Goal: Contribute content

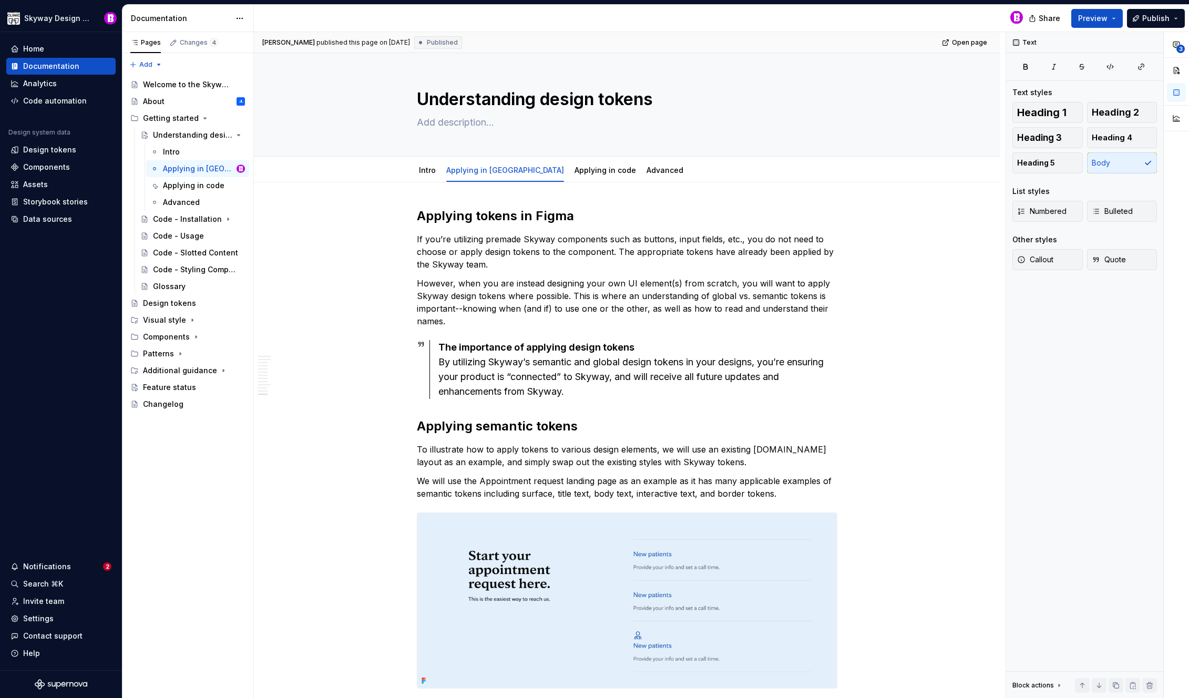
scroll to position [4909, 0]
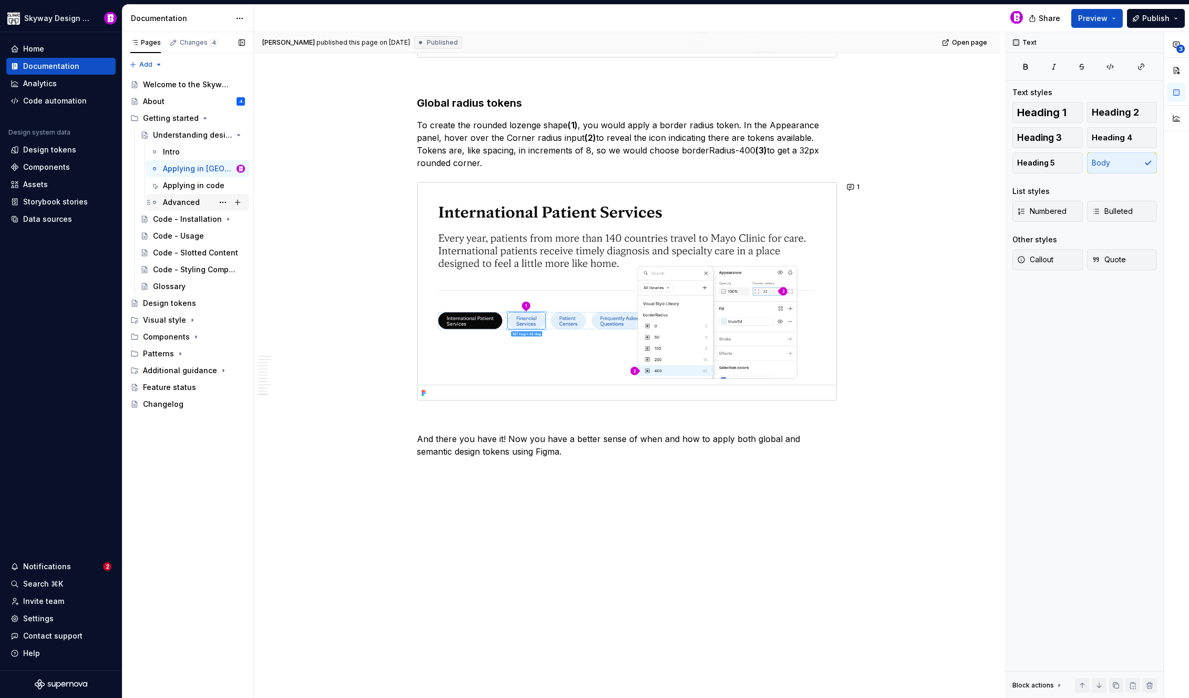
click at [182, 208] on div "Advanced" at bounding box center [204, 202] width 82 height 15
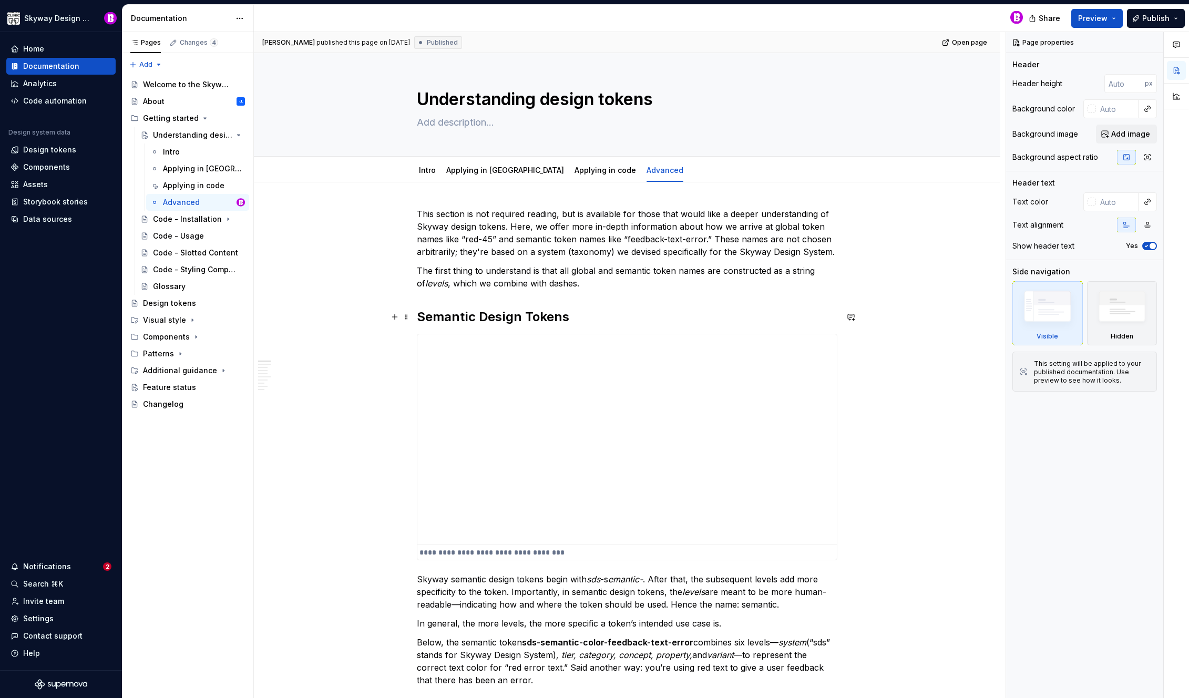
type textarea "*"
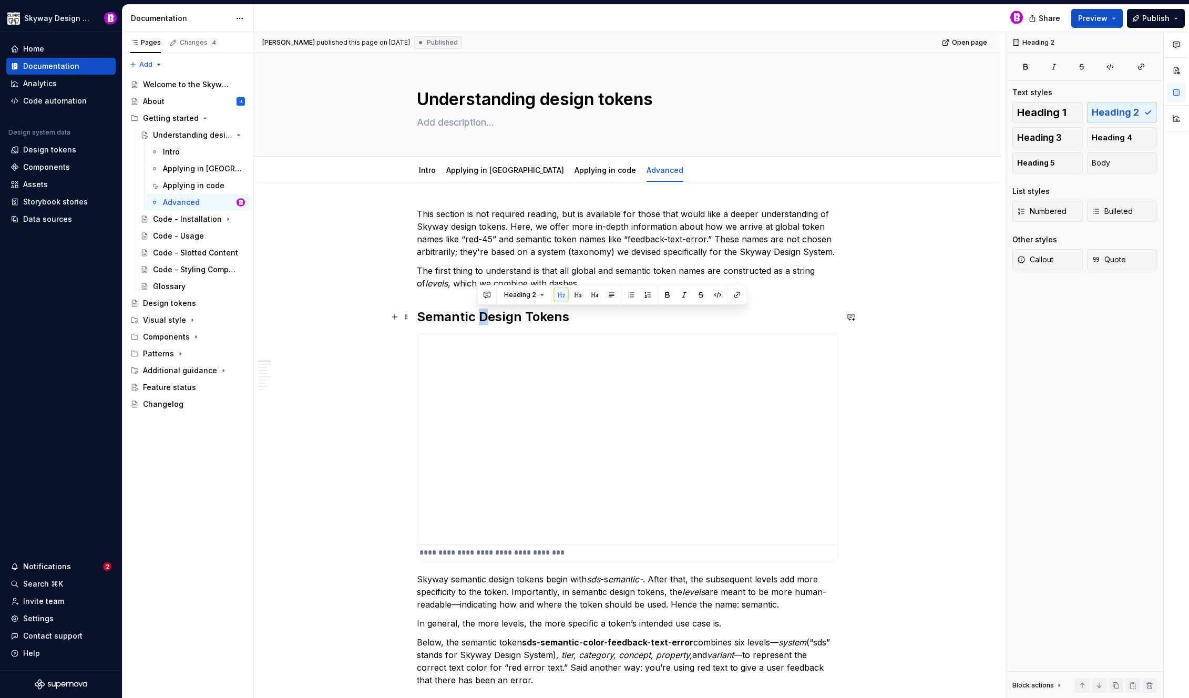
click at [480, 319] on h2 "Semantic Design Tokens" at bounding box center [627, 317] width 421 height 17
click at [524, 315] on h2 "Semantic design Tokens" at bounding box center [627, 317] width 421 height 17
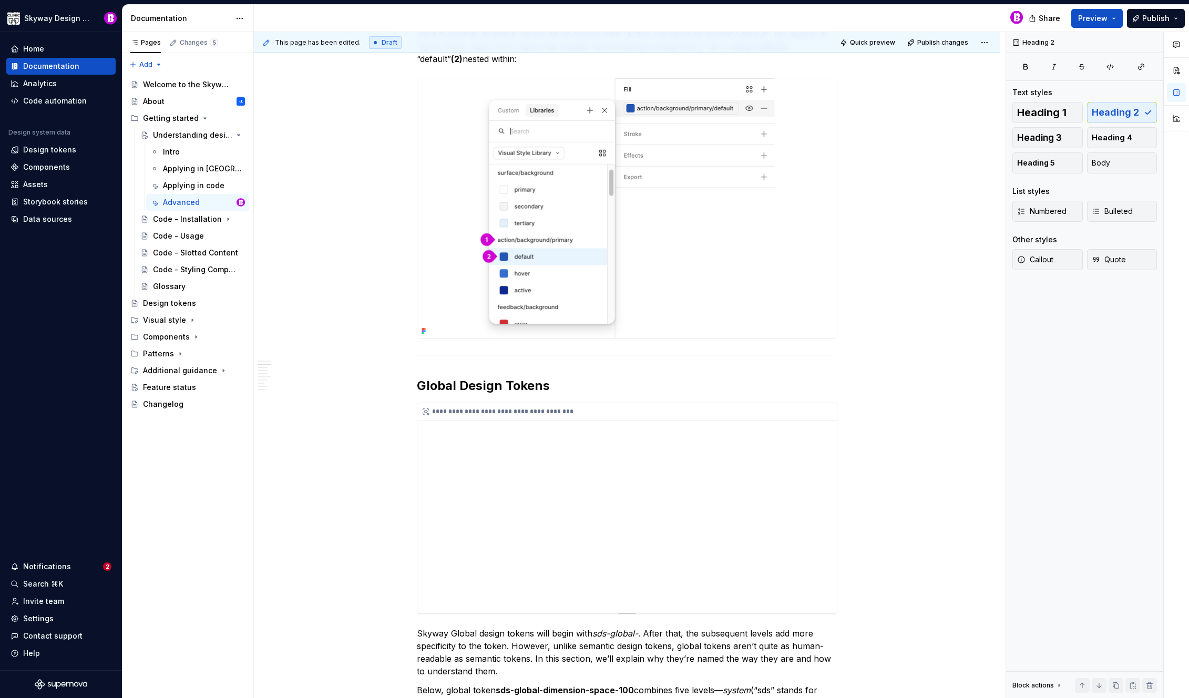
scroll to position [1678, 0]
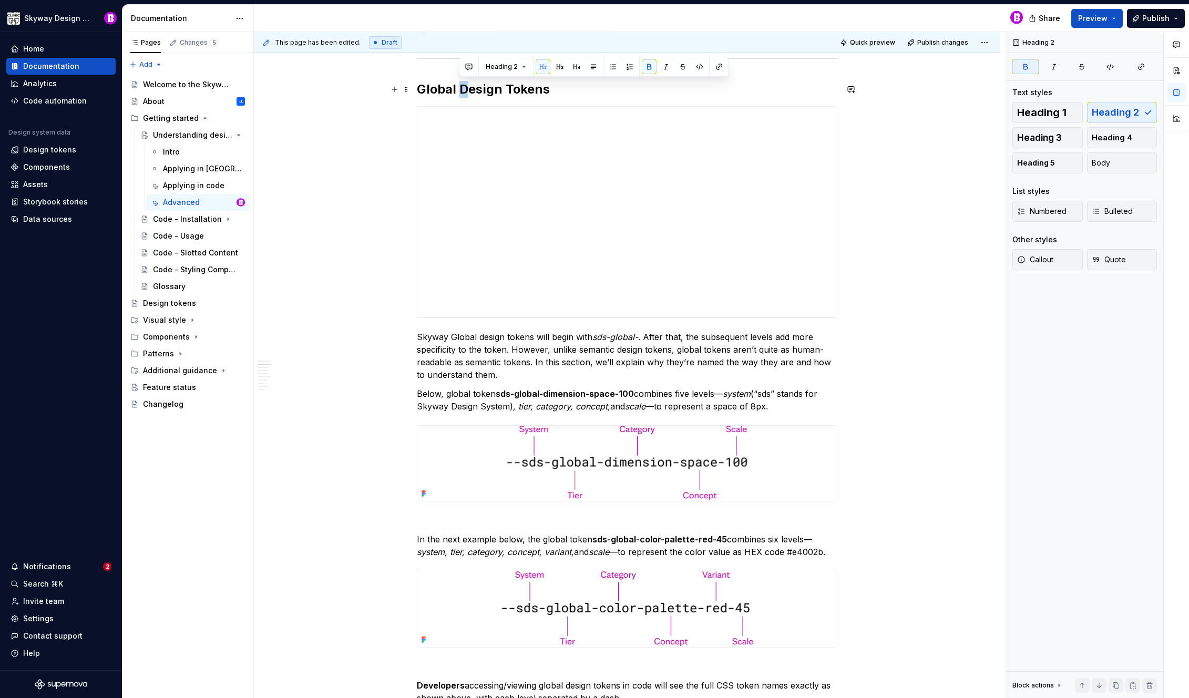
drag, startPoint x: 468, startPoint y: 89, endPoint x: 462, endPoint y: 89, distance: 6.3
click at [462, 89] on strong "Global Design Tokens" at bounding box center [483, 88] width 133 height 15
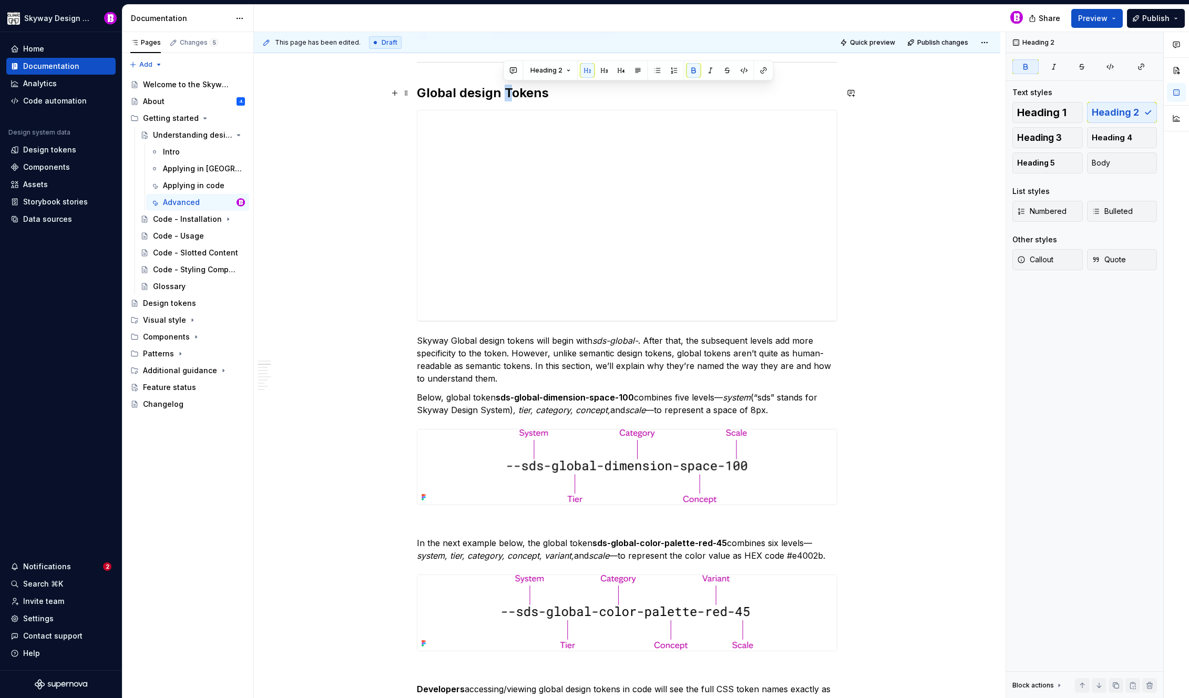
drag, startPoint x: 513, startPoint y: 91, endPoint x: 505, endPoint y: 89, distance: 8.2
click at [505, 89] on strong "Global design Tokens" at bounding box center [483, 92] width 132 height 15
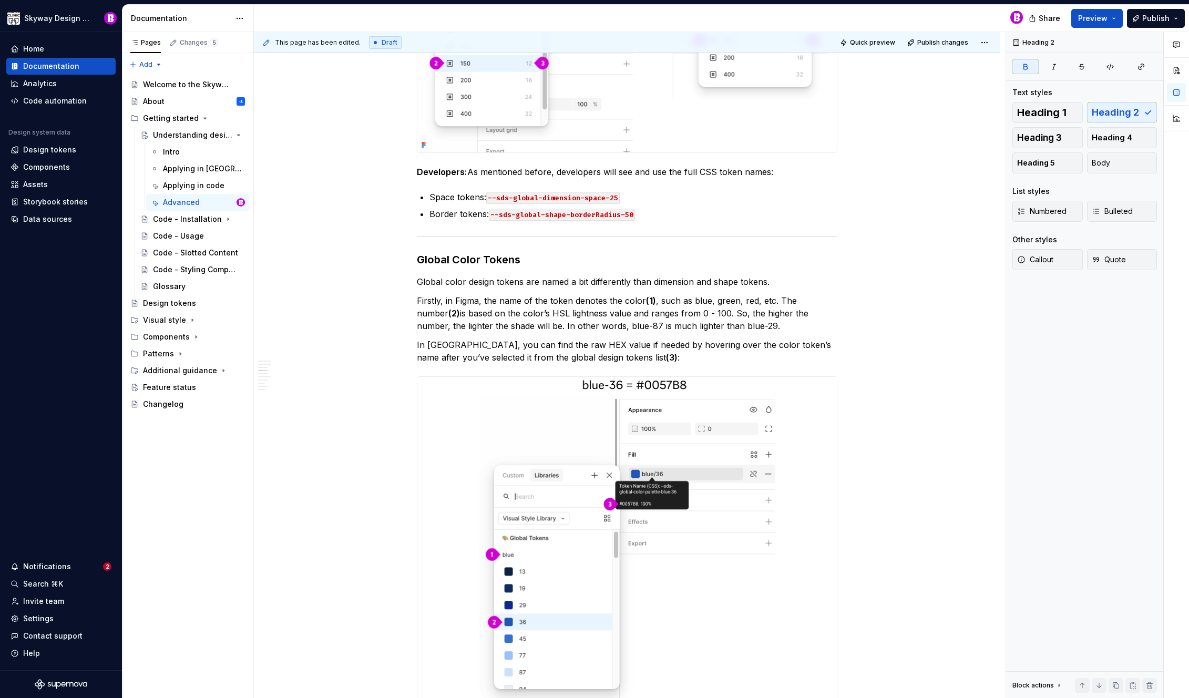
scroll to position [3194, 0]
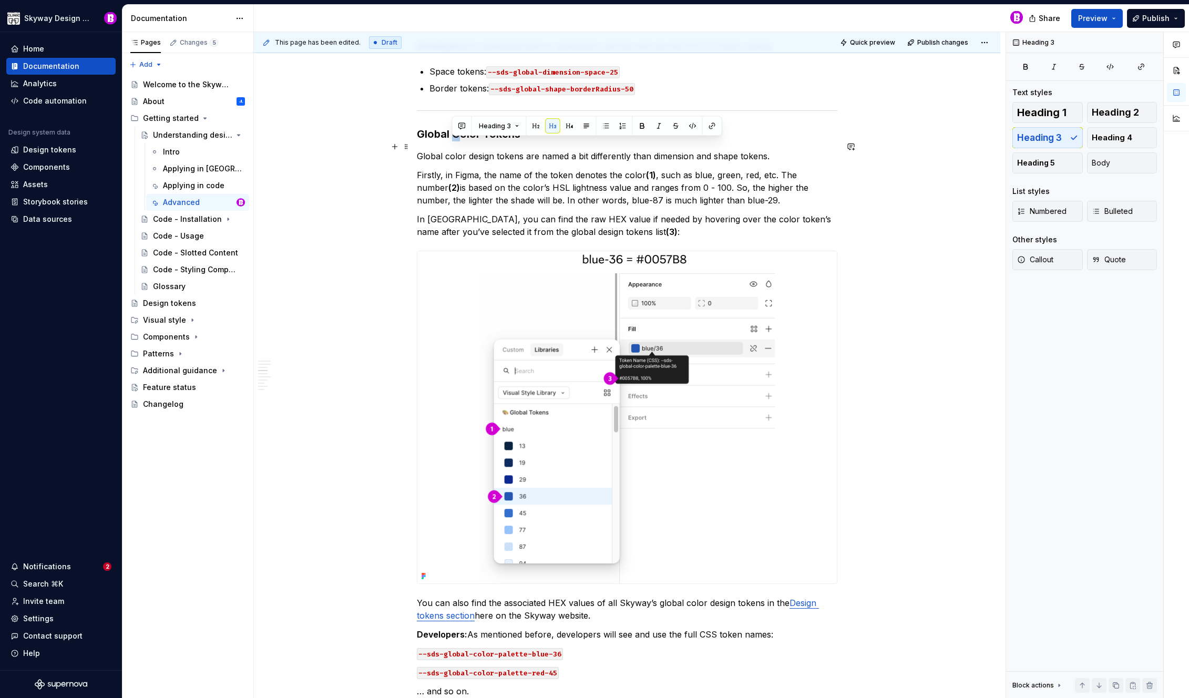
click at [454, 141] on h3 "Global Color Tokens" at bounding box center [627, 134] width 421 height 15
click at [482, 141] on h3 "Global color Tokens" at bounding box center [627, 134] width 421 height 15
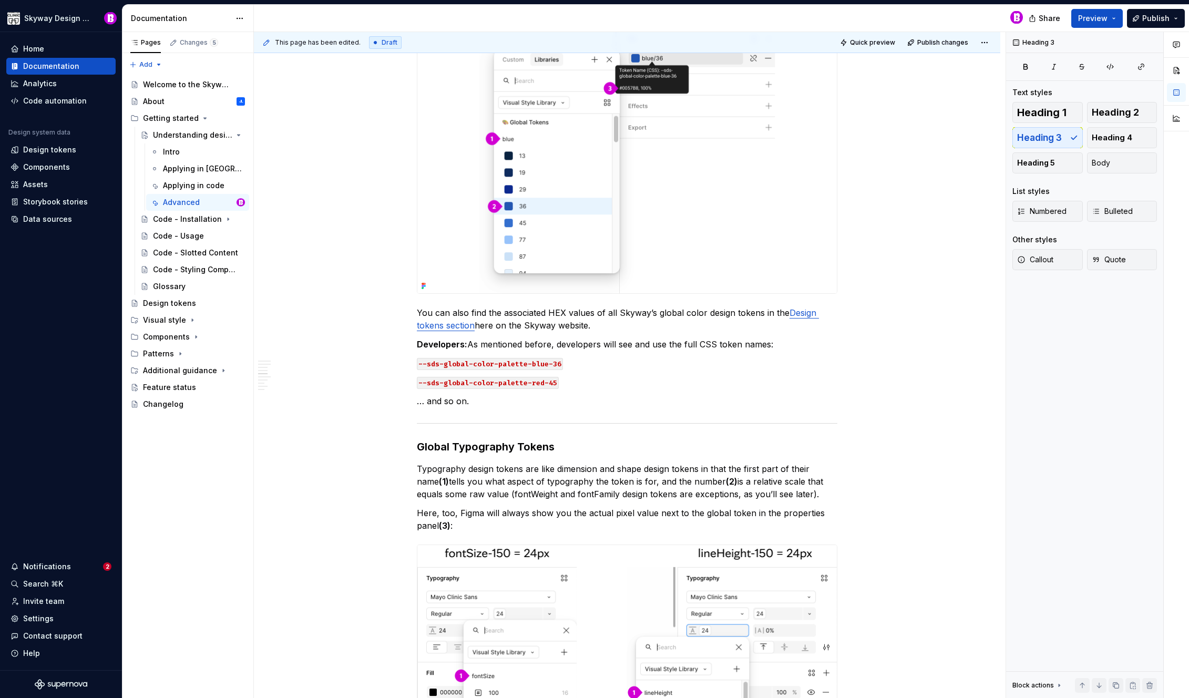
scroll to position [3807, 0]
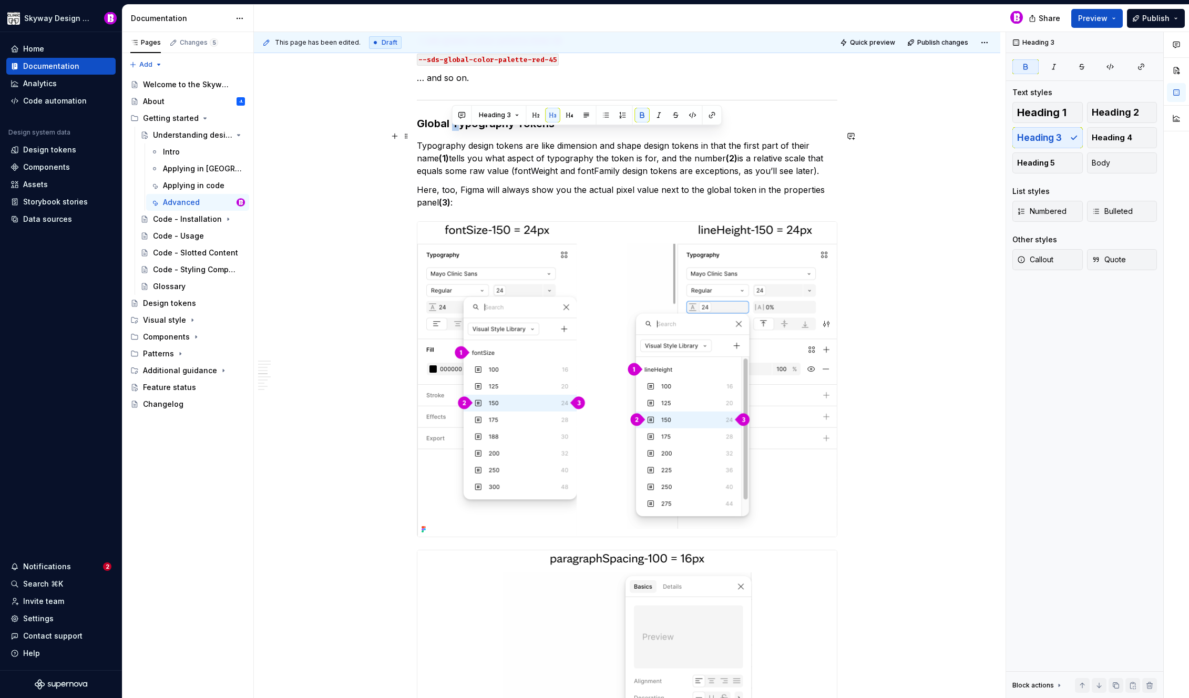
click at [454, 130] on strong "Global Typography Tokens" at bounding box center [486, 123] width 138 height 13
drag, startPoint x: 521, startPoint y: 135, endPoint x: 515, endPoint y: 135, distance: 6.3
click at [515, 130] on strong "Global typography Tokens" at bounding box center [484, 123] width 135 height 13
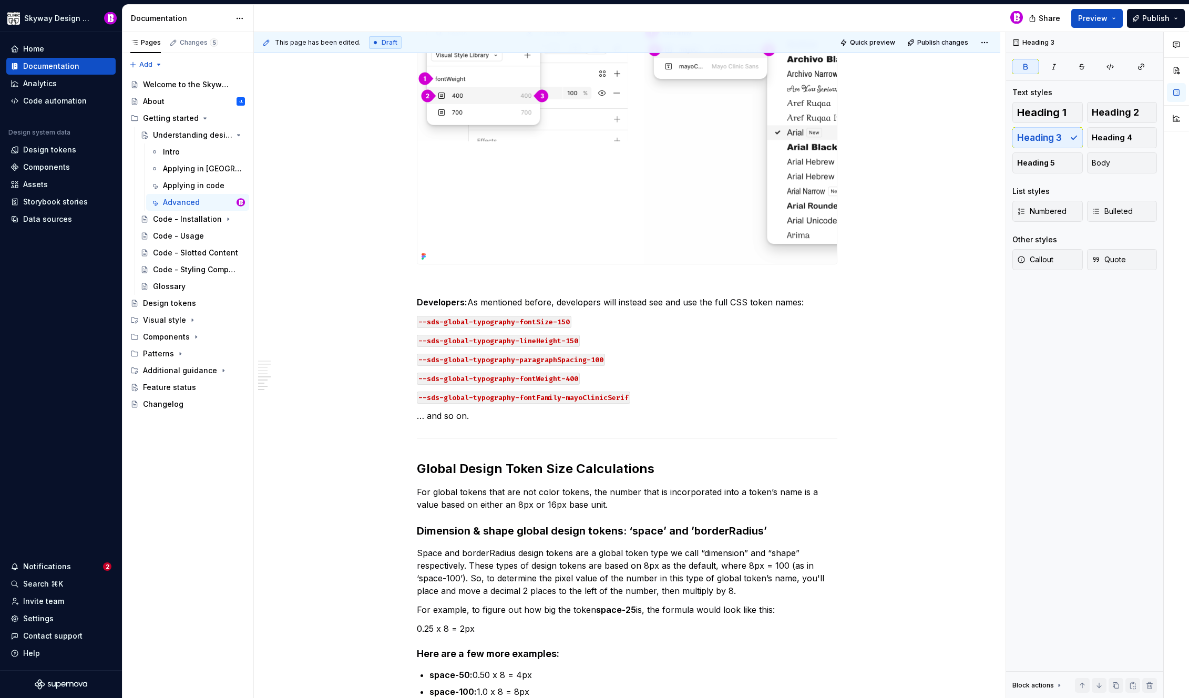
scroll to position [5097, 0]
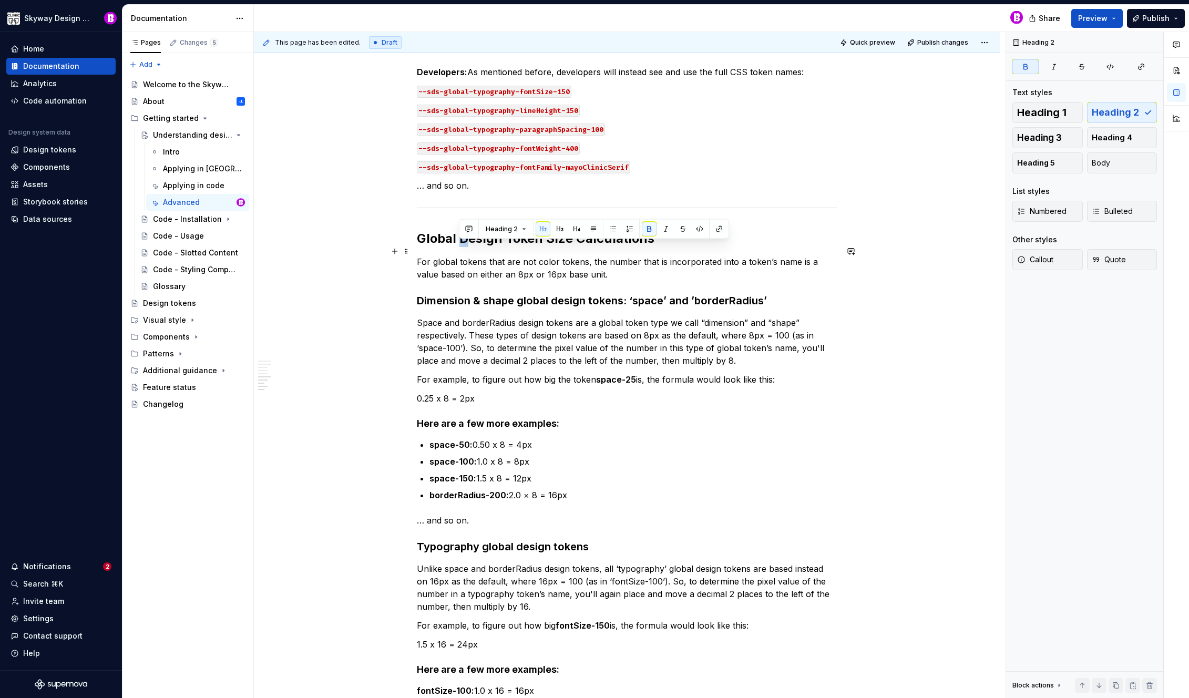
drag, startPoint x: 467, startPoint y: 249, endPoint x: 460, endPoint y: 249, distance: 6.8
click at [460, 246] on strong "Global Design Token Size Calculations" at bounding box center [536, 238] width 238 height 15
drag, startPoint x: 510, startPoint y: 245, endPoint x: 505, endPoint y: 246, distance: 5.3
click at [505, 246] on strong "Global design Token Size Calculations" at bounding box center [535, 238] width 237 height 15
click at [543, 246] on strong "Global design token Size Calculations" at bounding box center [534, 238] width 234 height 15
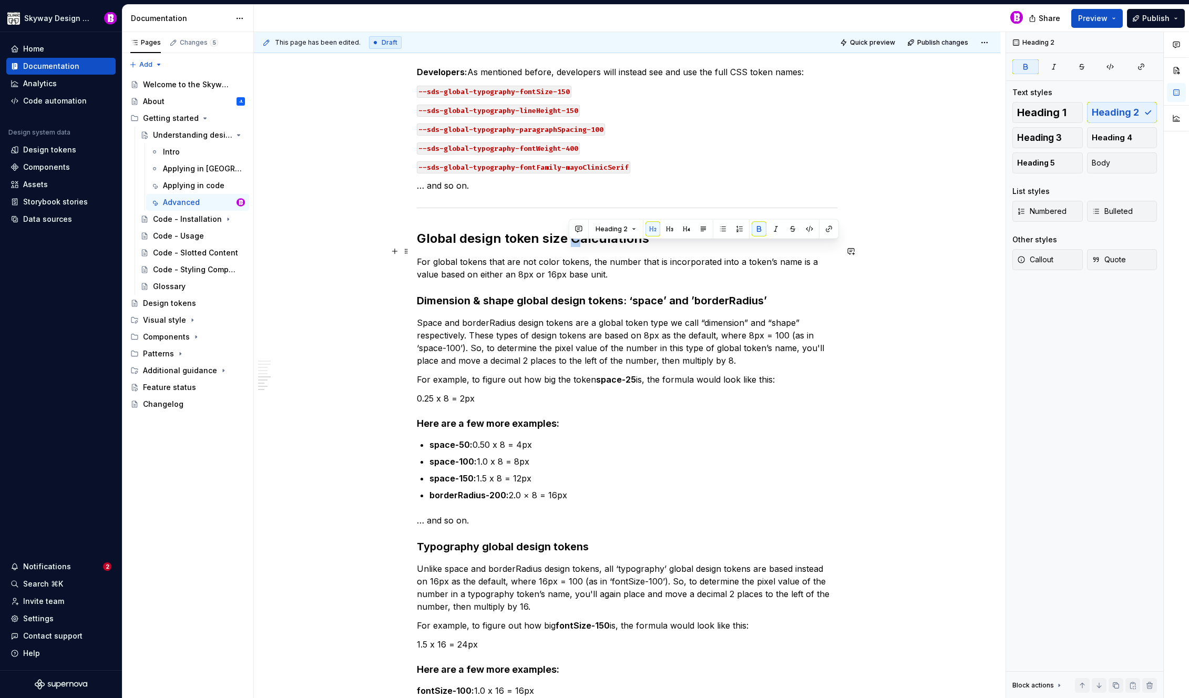
drag, startPoint x: 577, startPoint y: 250, endPoint x: 571, endPoint y: 250, distance: 6.3
click at [571, 246] on strong "Global design token size Calculations" at bounding box center [533, 238] width 232 height 15
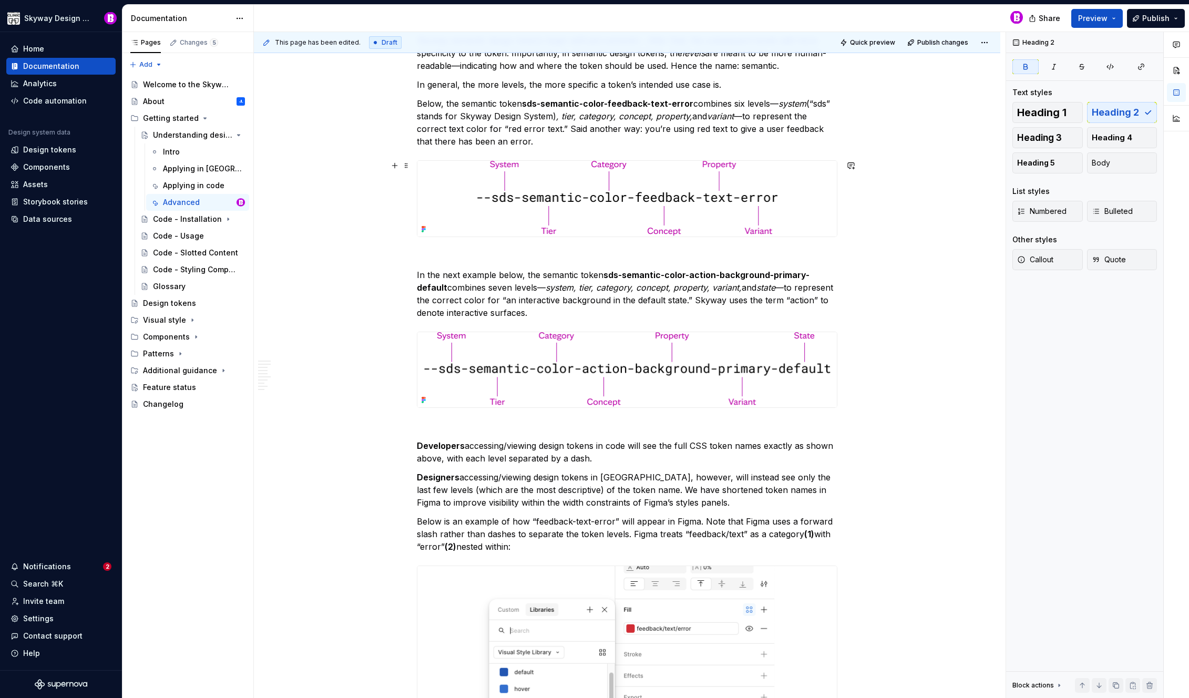
scroll to position [0, 0]
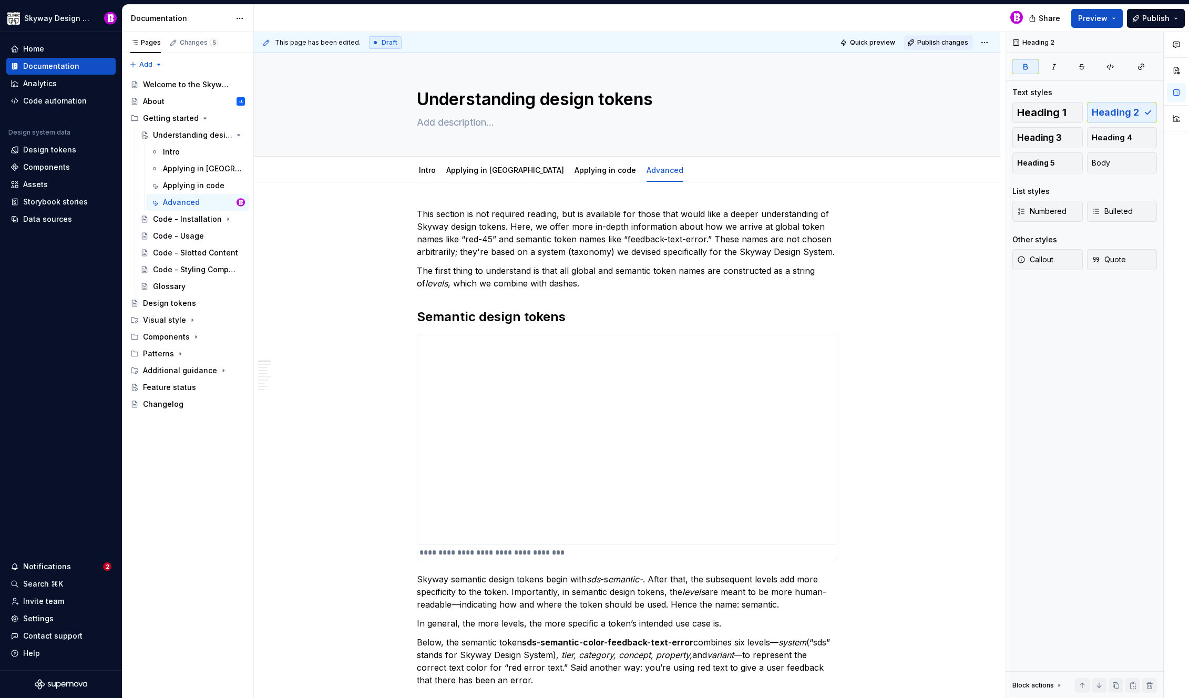
click at [937, 43] on span "Publish changes" at bounding box center [942, 42] width 51 height 8
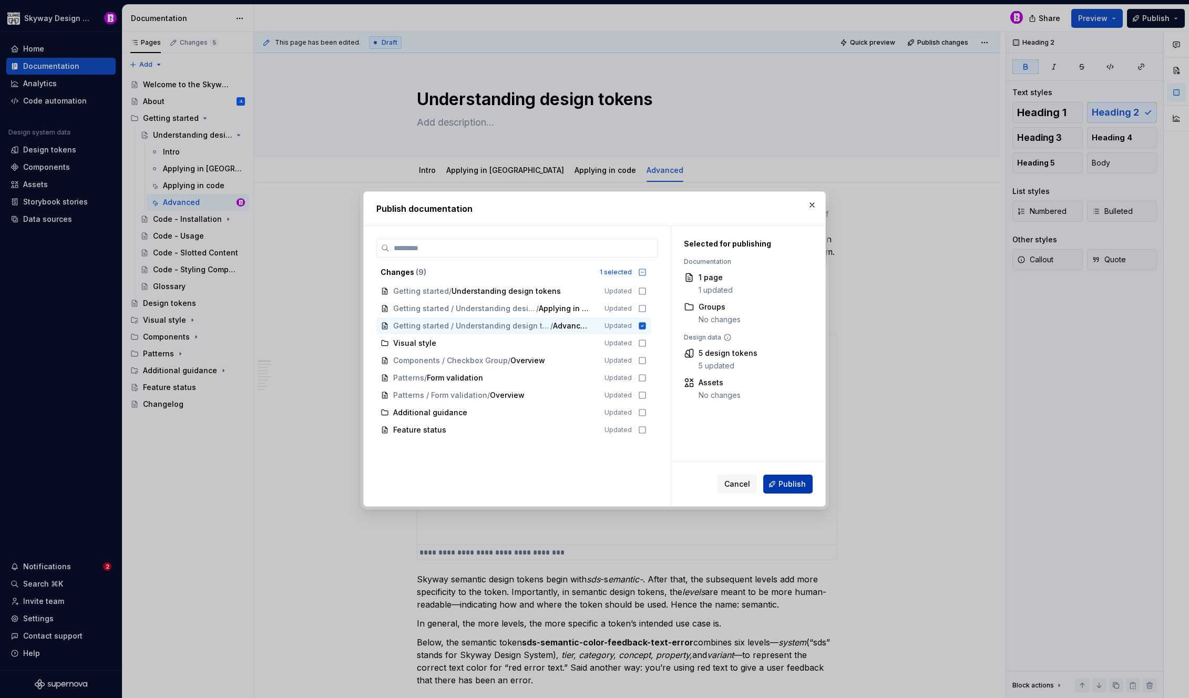
click at [784, 479] on span "Publish" at bounding box center [792, 484] width 27 height 11
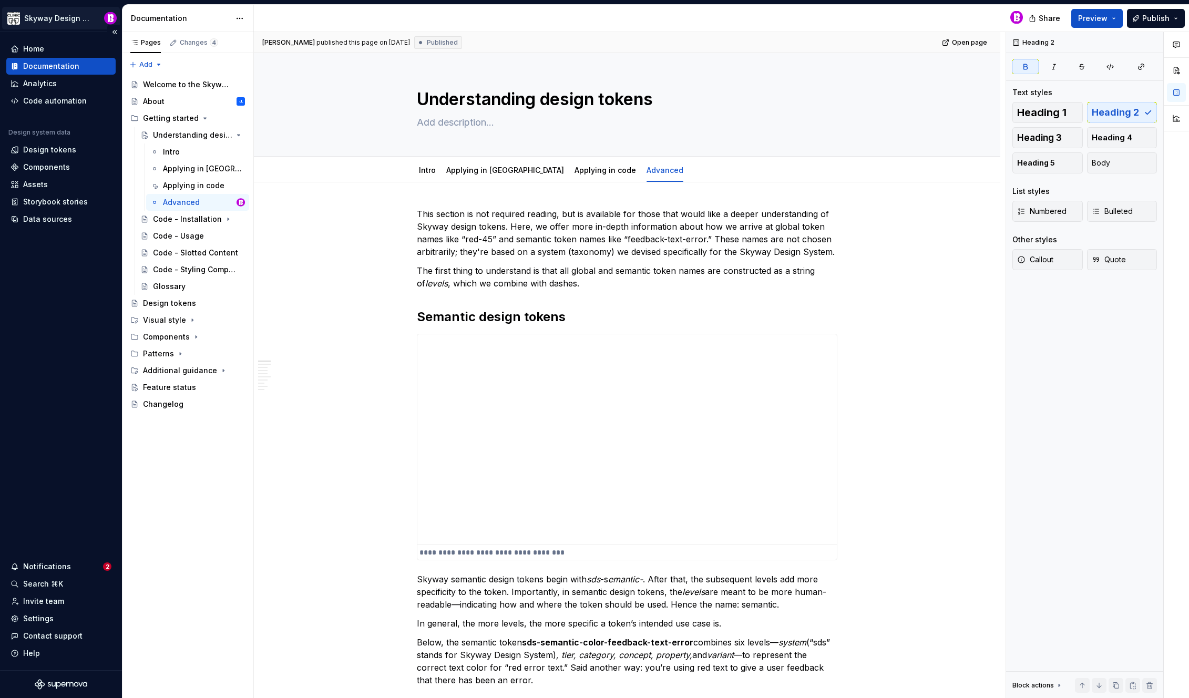
type textarea "*"
